Goal: Navigation & Orientation: Find specific page/section

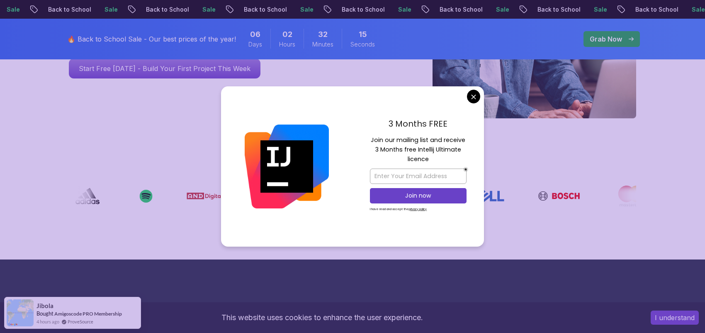
scroll to position [242, 0]
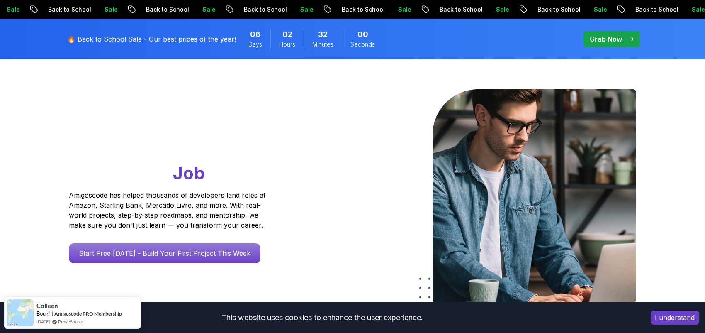
scroll to position [0, 0]
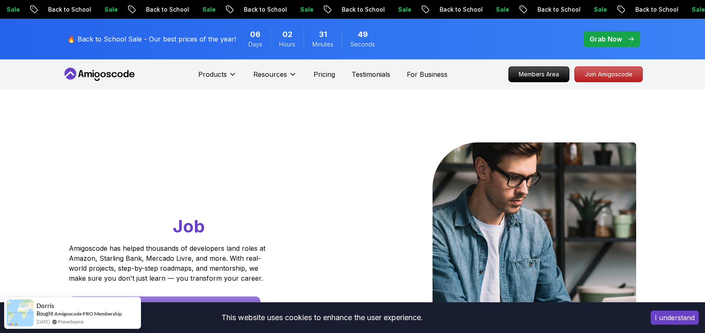
click at [622, 41] on p "Grab Now" at bounding box center [606, 39] width 32 height 10
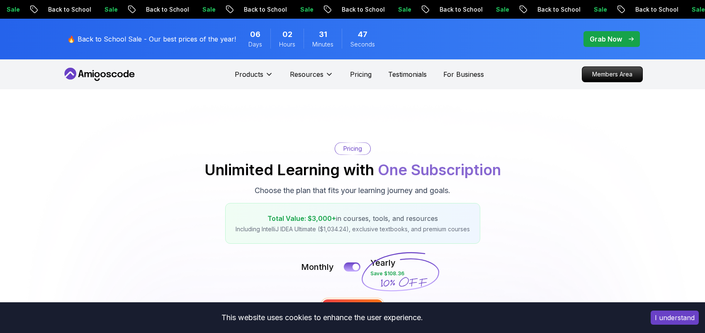
click at [622, 41] on p "Grab Now" at bounding box center [606, 39] width 32 height 10
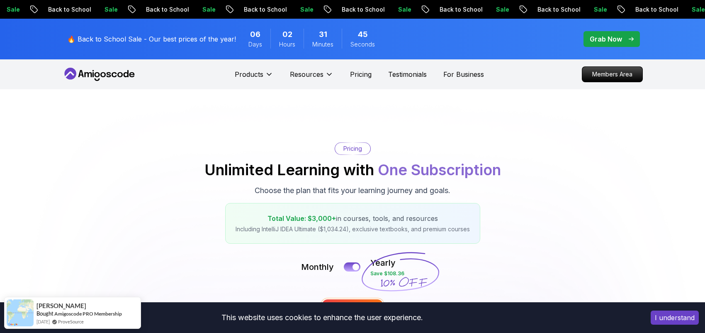
click at [622, 38] on div "Grab Now" at bounding box center [612, 39] width 44 height 10
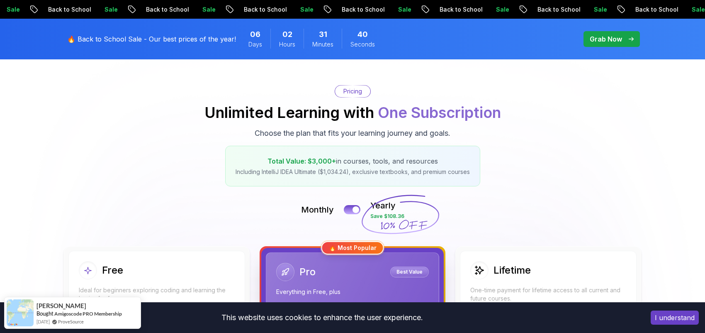
scroll to position [61, 0]
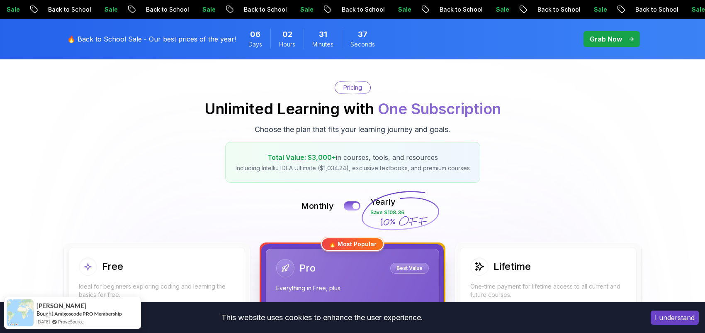
click at [677, 320] on button "I understand" at bounding box center [675, 317] width 48 height 14
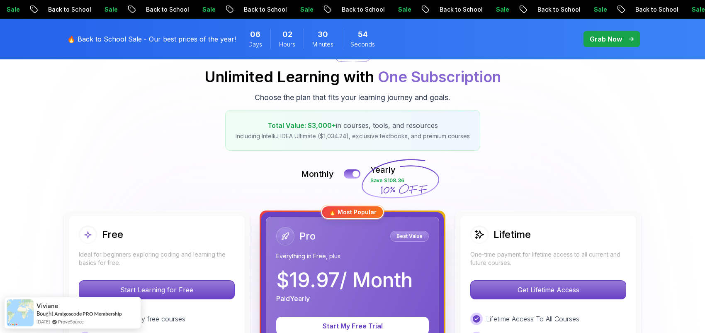
scroll to position [0, 0]
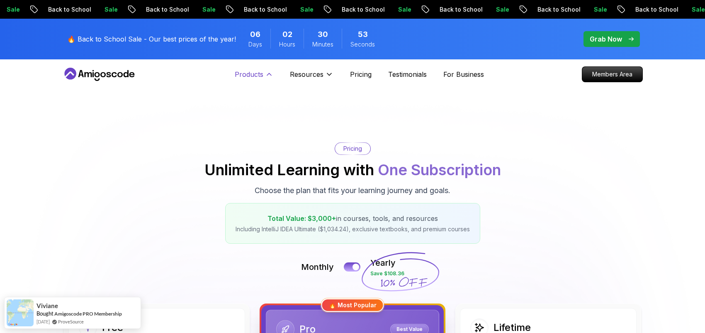
click at [265, 76] on icon at bounding box center [269, 74] width 8 height 8
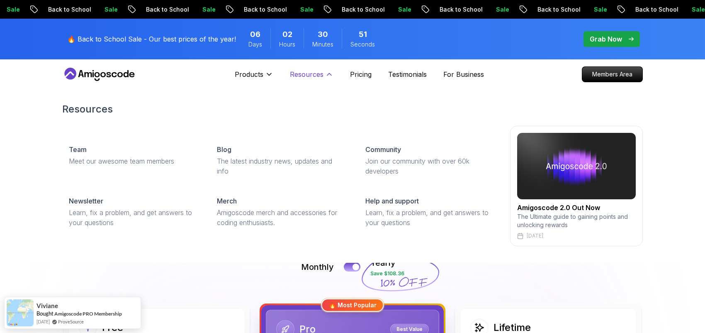
click at [320, 74] on p "Resources" at bounding box center [307, 74] width 34 height 10
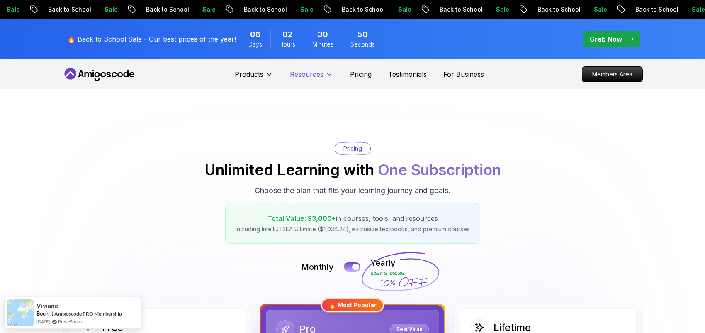
click at [320, 74] on p "Resources" at bounding box center [307, 74] width 34 height 10
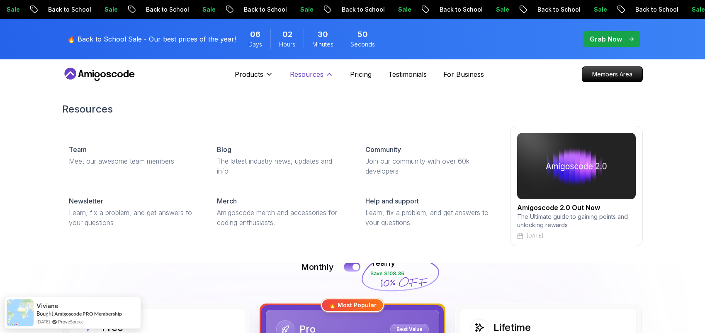
click at [320, 74] on p "Resources" at bounding box center [307, 74] width 34 height 10
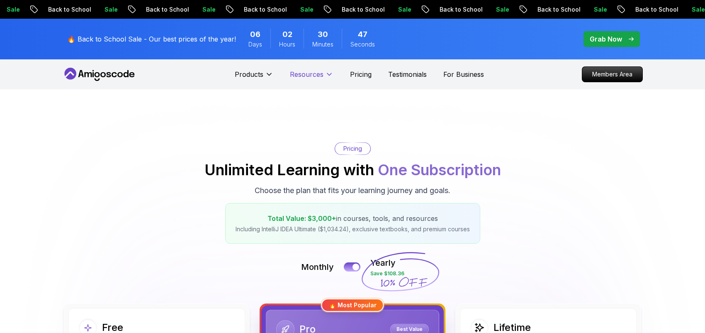
click at [320, 74] on p "Resources" at bounding box center [307, 74] width 34 height 10
